Goal: Transaction & Acquisition: Purchase product/service

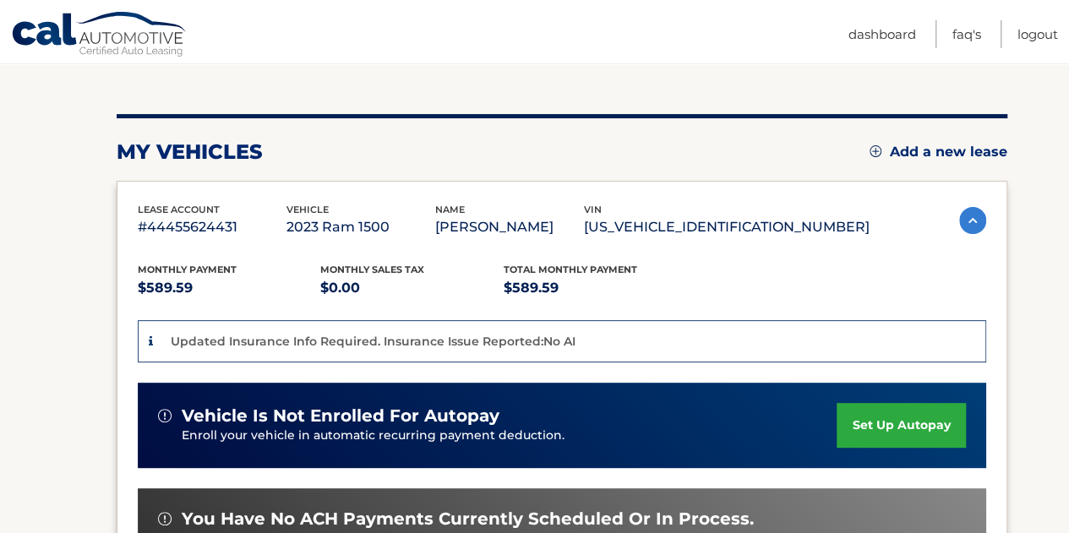
scroll to position [422, 0]
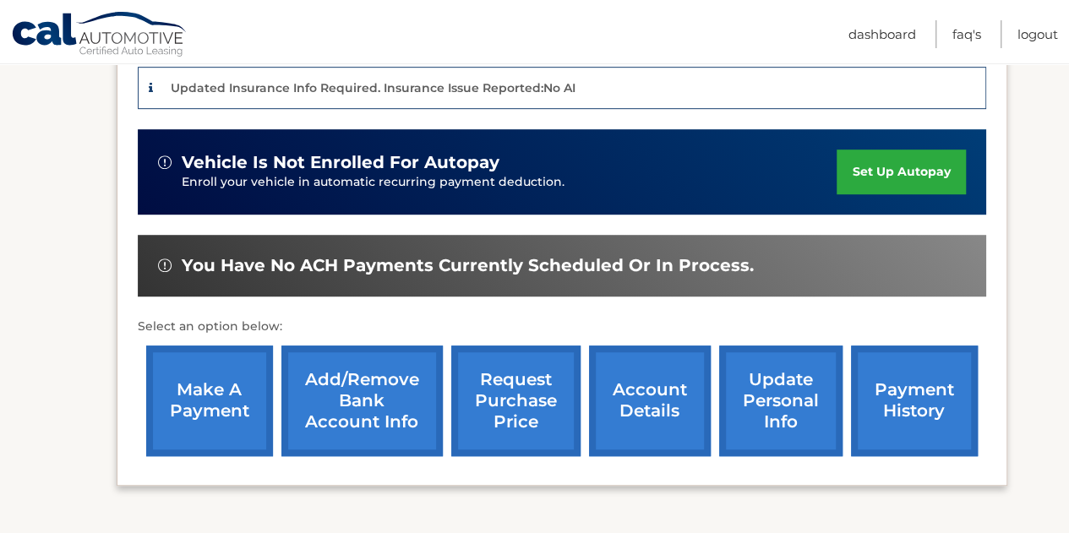
click at [237, 416] on link "make a payment" at bounding box center [209, 401] width 127 height 111
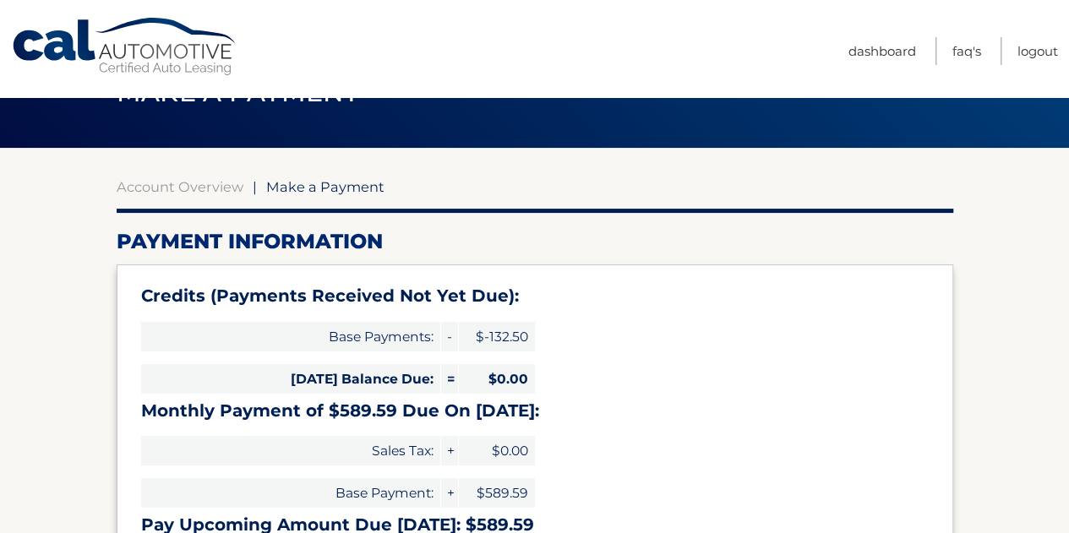
scroll to position [84, 0]
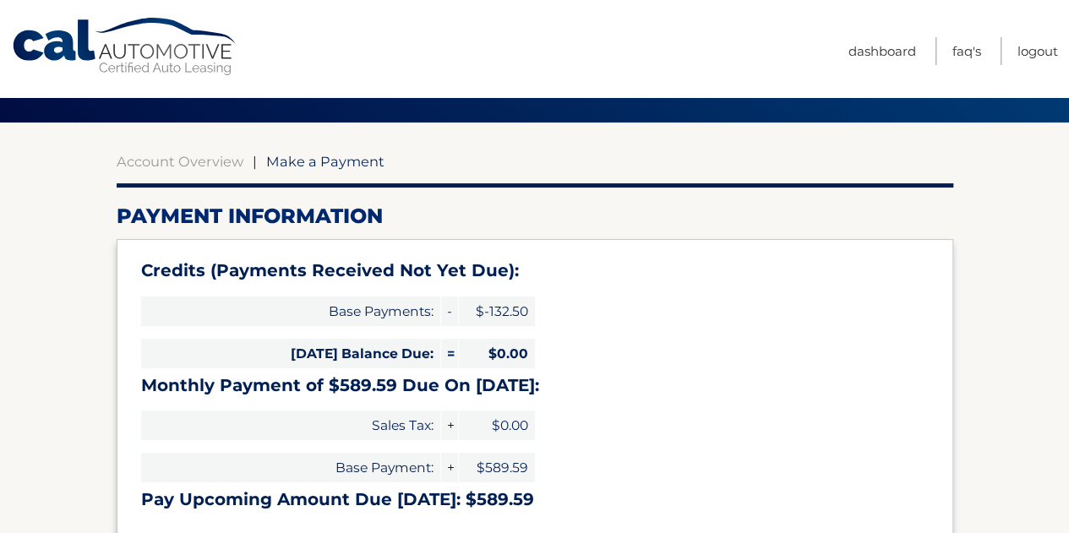
select select "NjcxOWM0ZjUtY2EwMi00N2IwLTk5MDgtNzY2MDRlMDgxYzlh"
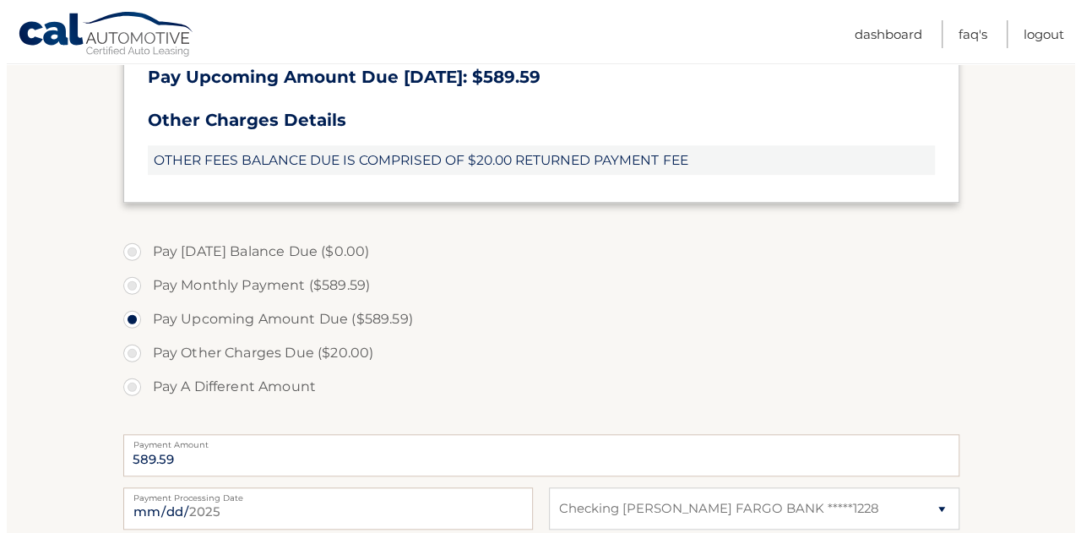
scroll to position [676, 0]
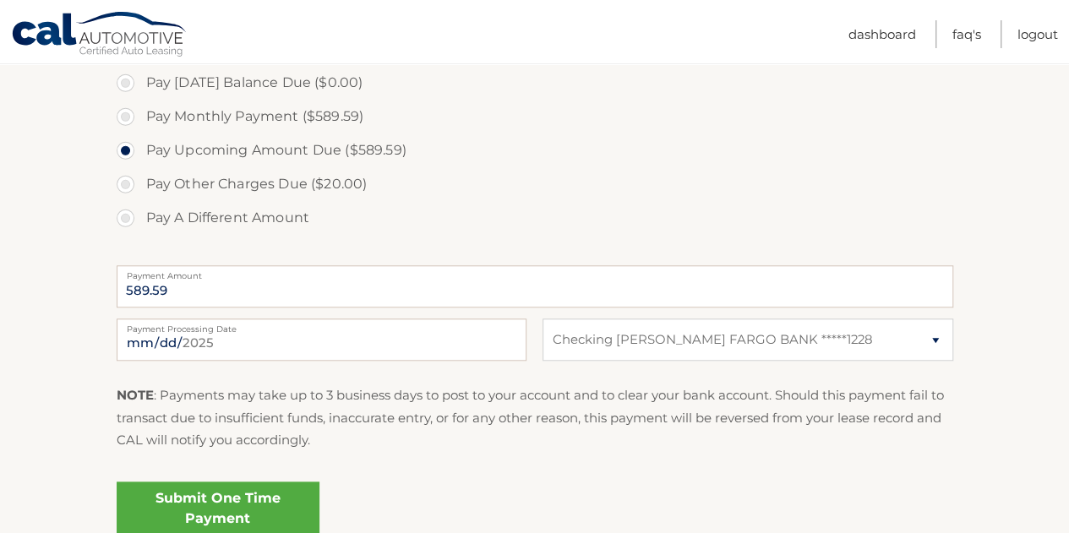
click at [204, 511] on link "Submit One Time Payment" at bounding box center [218, 509] width 203 height 54
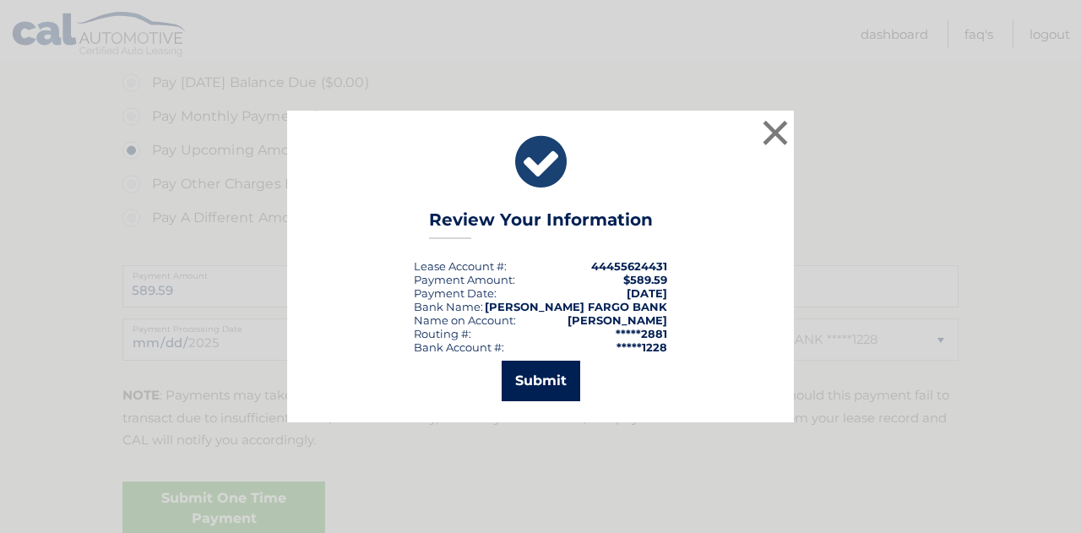
click at [525, 372] on button "Submit" at bounding box center [541, 381] width 79 height 41
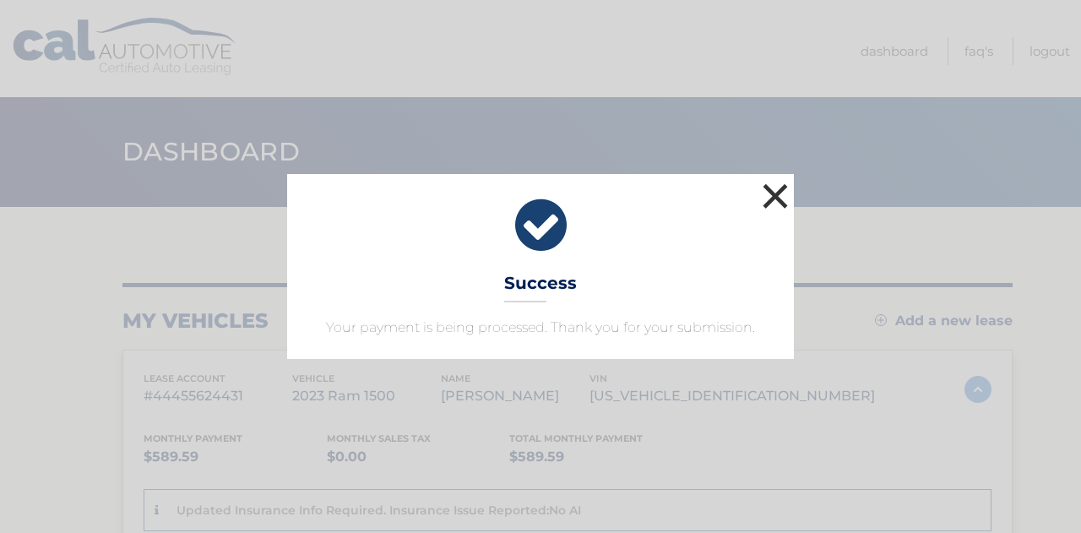
click at [781, 199] on button "×" at bounding box center [776, 196] width 34 height 34
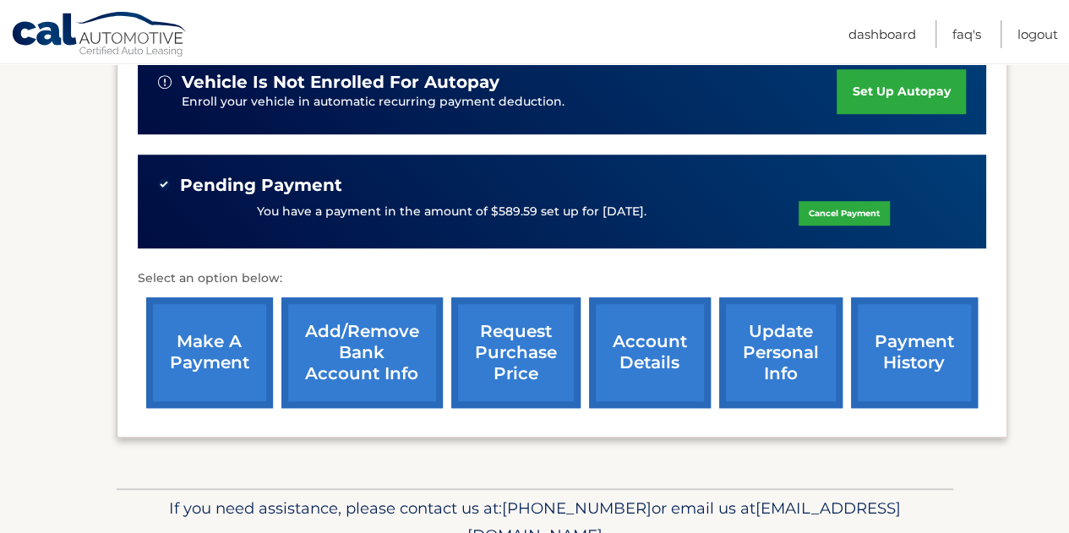
scroll to position [507, 0]
